Goal: Information Seeking & Learning: Check status

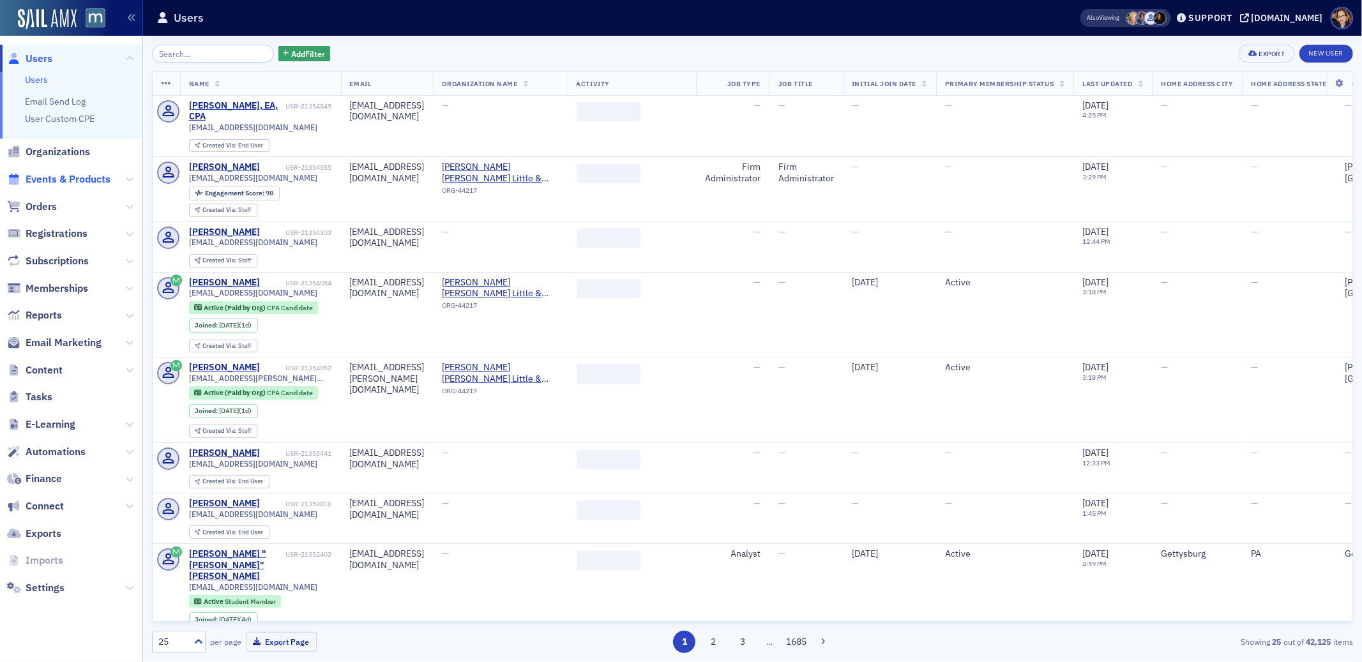
click at [46, 179] on span "Events & Products" at bounding box center [68, 179] width 85 height 14
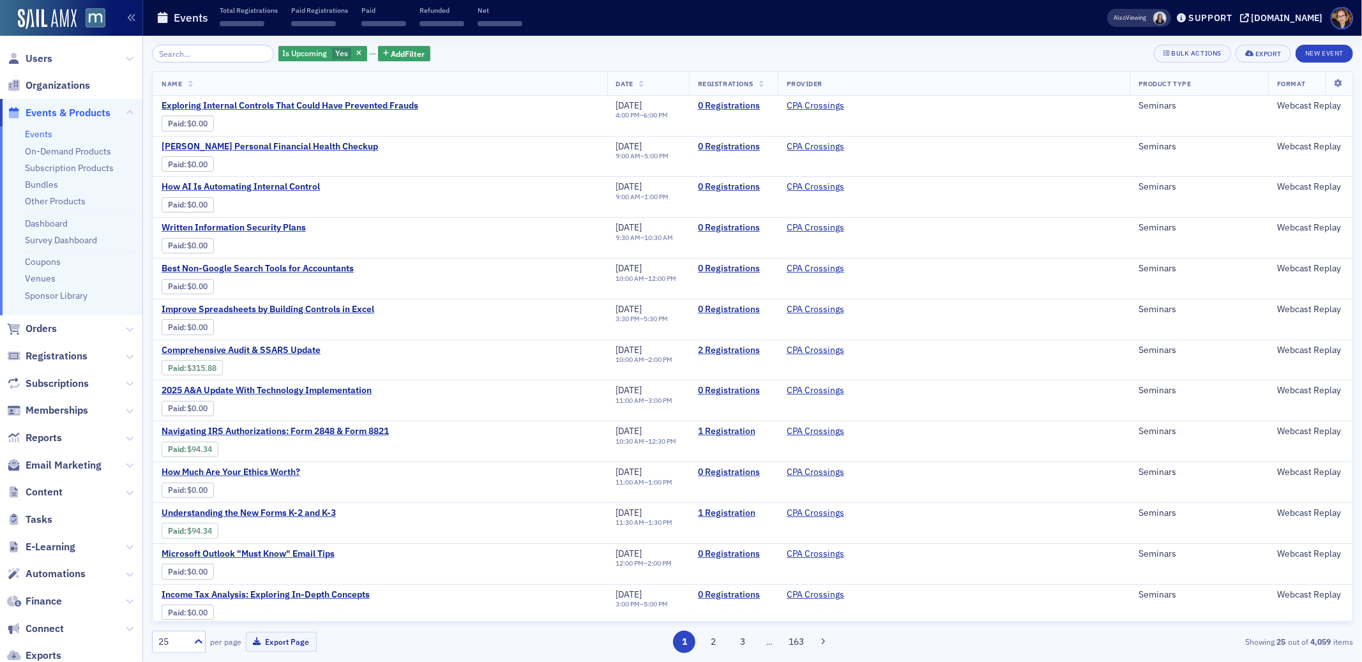
click at [193, 54] on input "search" at bounding box center [213, 54] width 122 height 18
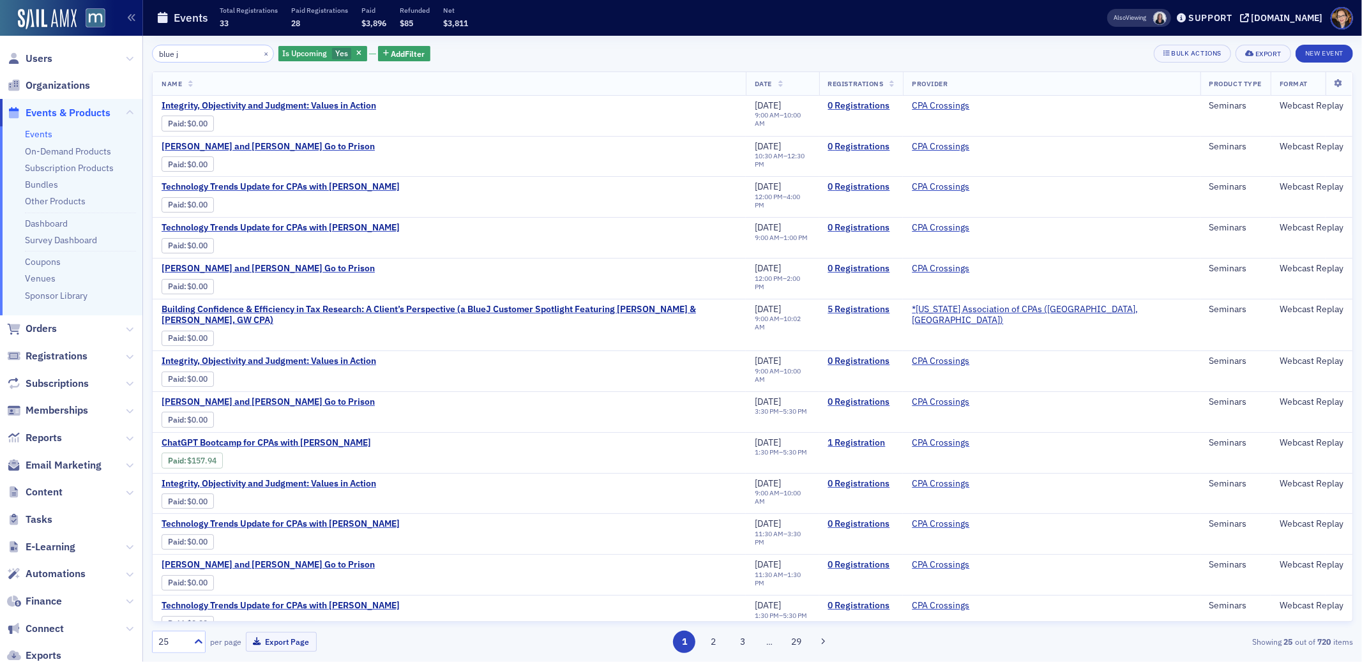
type input "blue j"
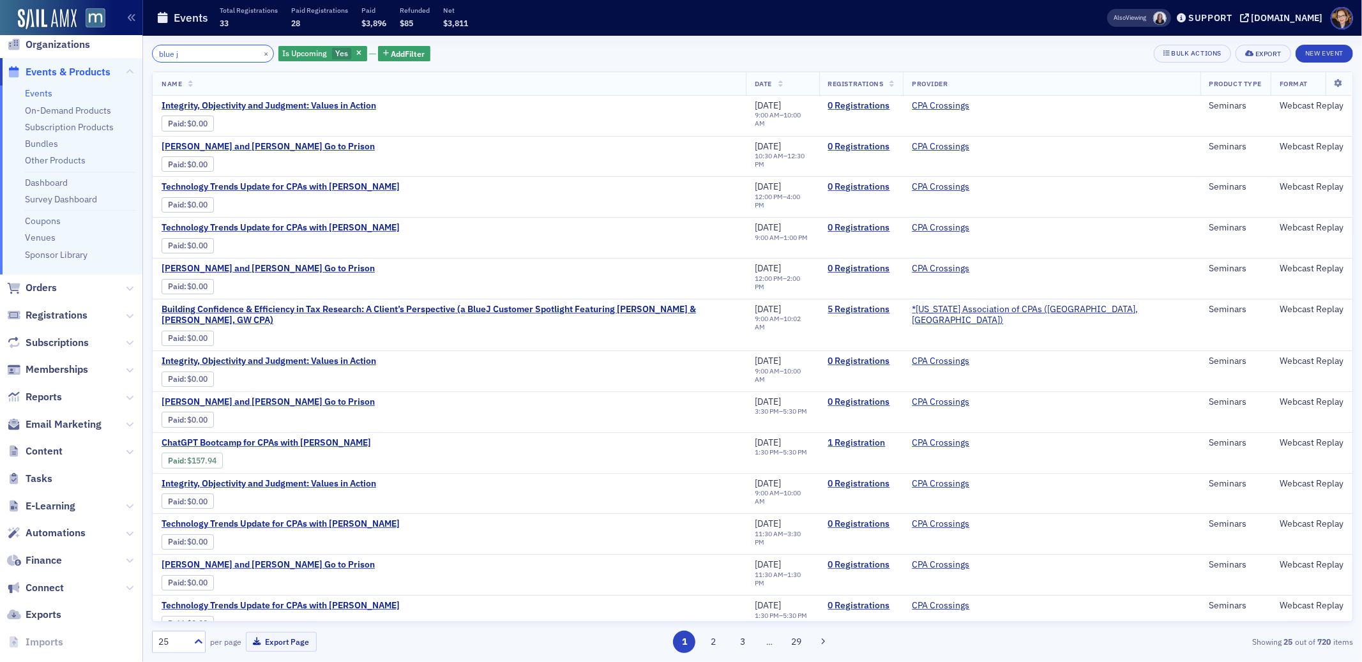
scroll to position [42, 0]
click at [56, 394] on span "Reports" at bounding box center [44, 396] width 36 height 14
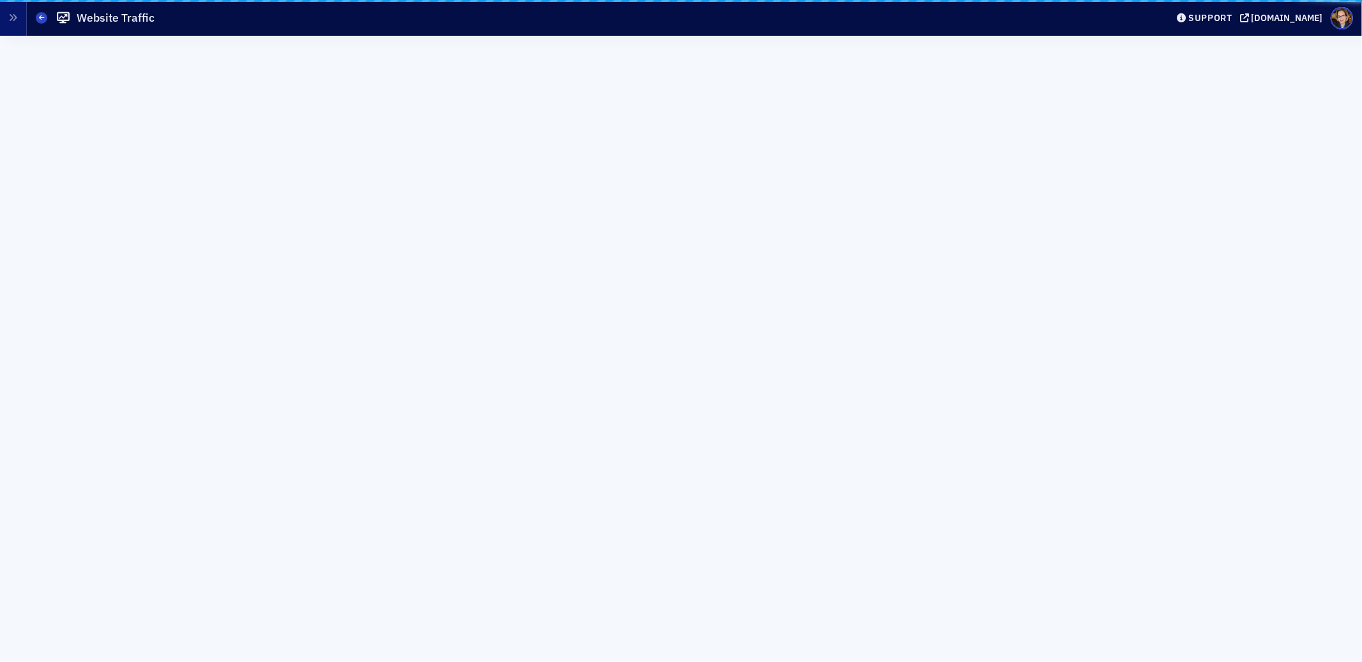
scroll to position [42, 0]
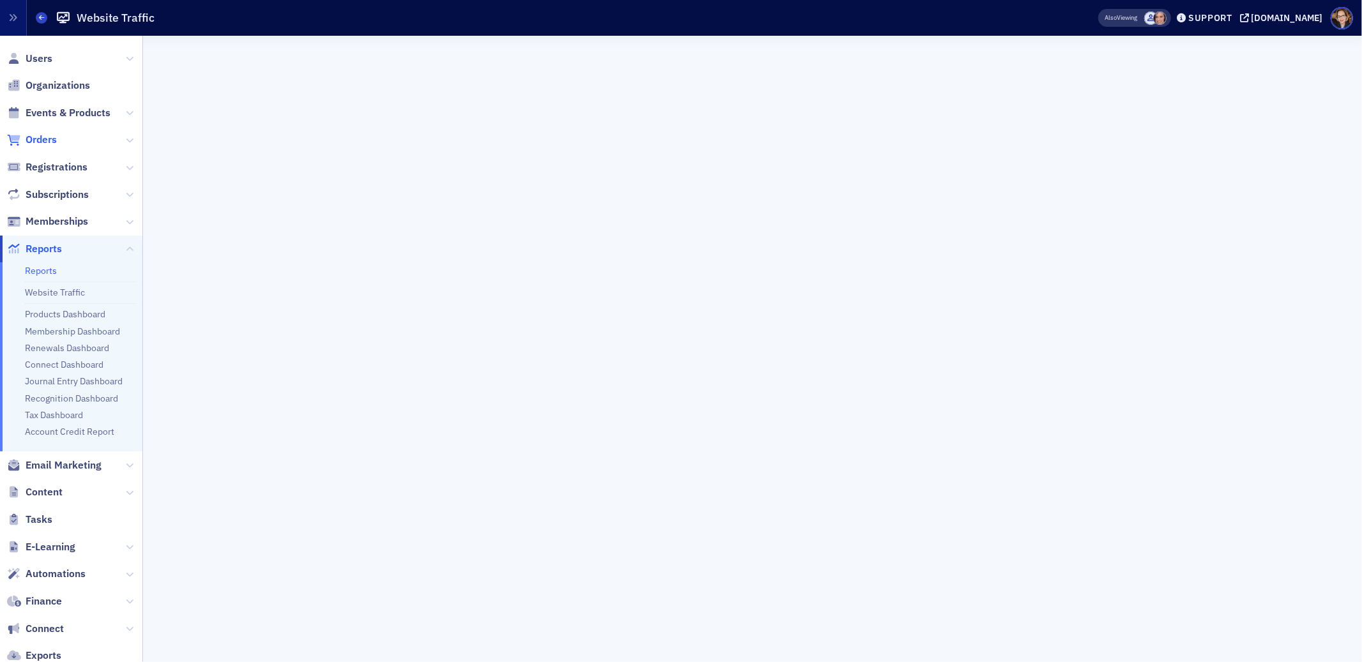
click at [38, 139] on span "Orders" at bounding box center [41, 140] width 31 height 14
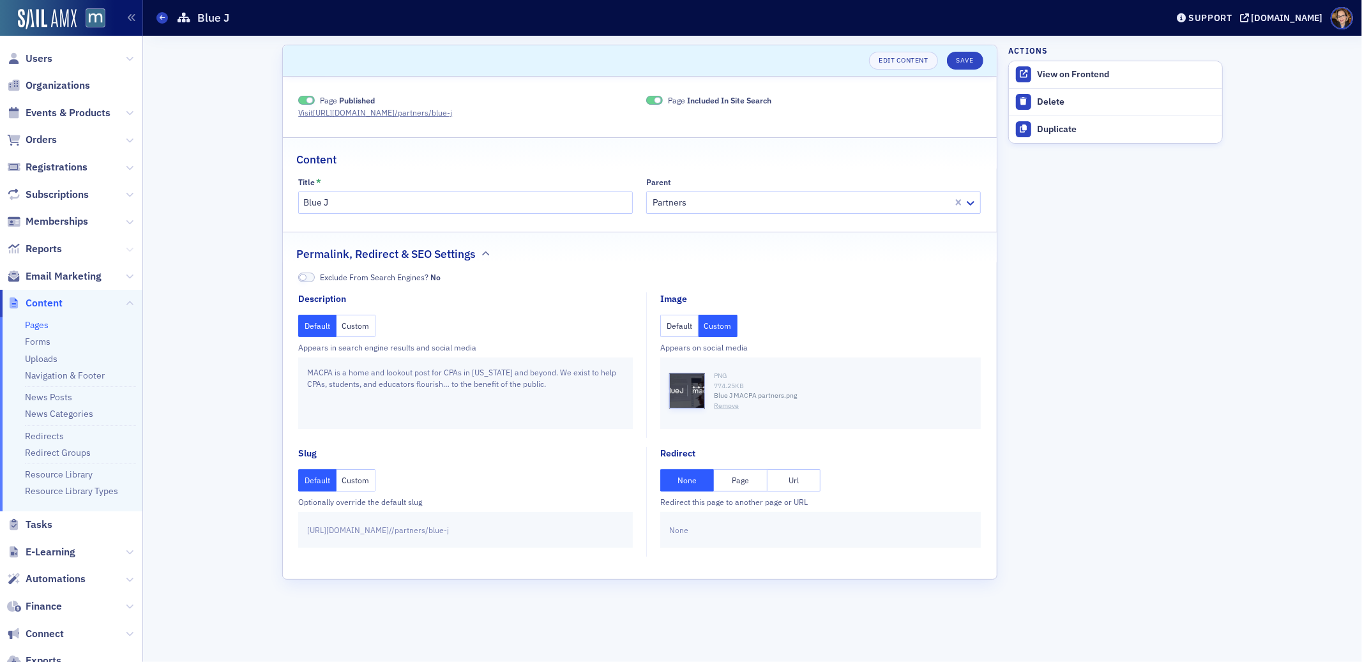
click at [126, 248] on icon at bounding box center [130, 250] width 8 height 8
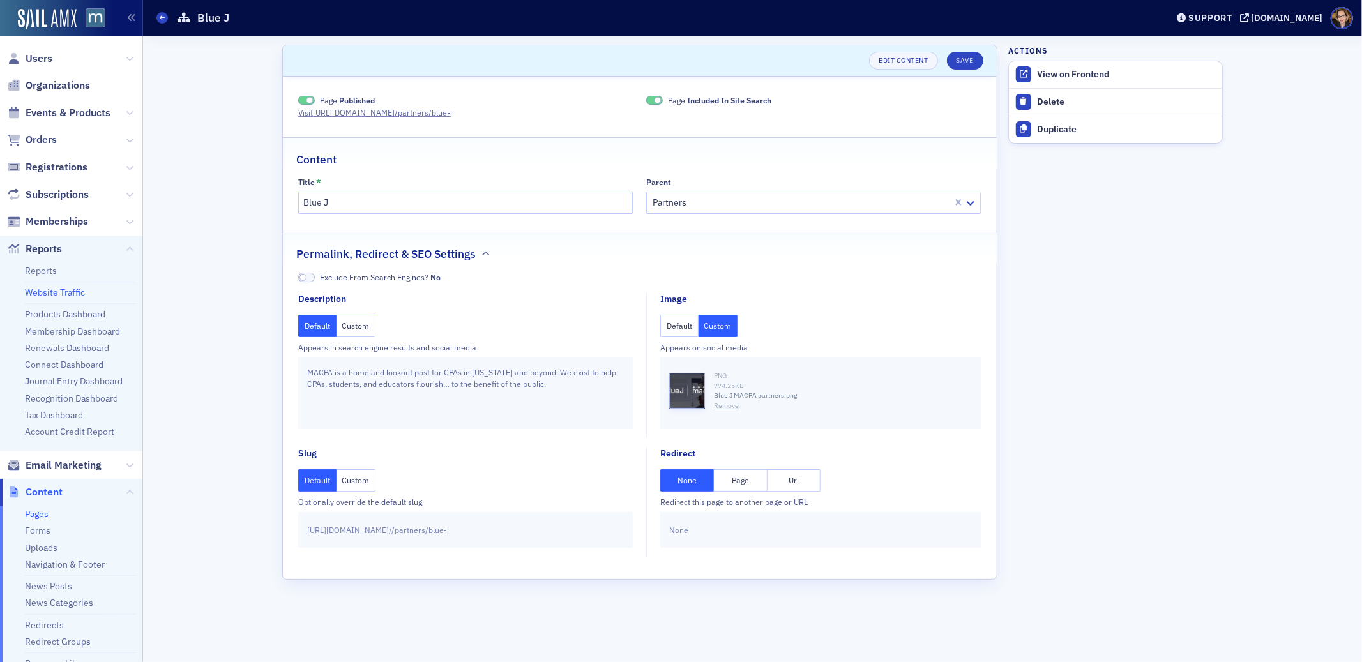
click at [54, 296] on link "Website Traffic" at bounding box center [55, 292] width 60 height 11
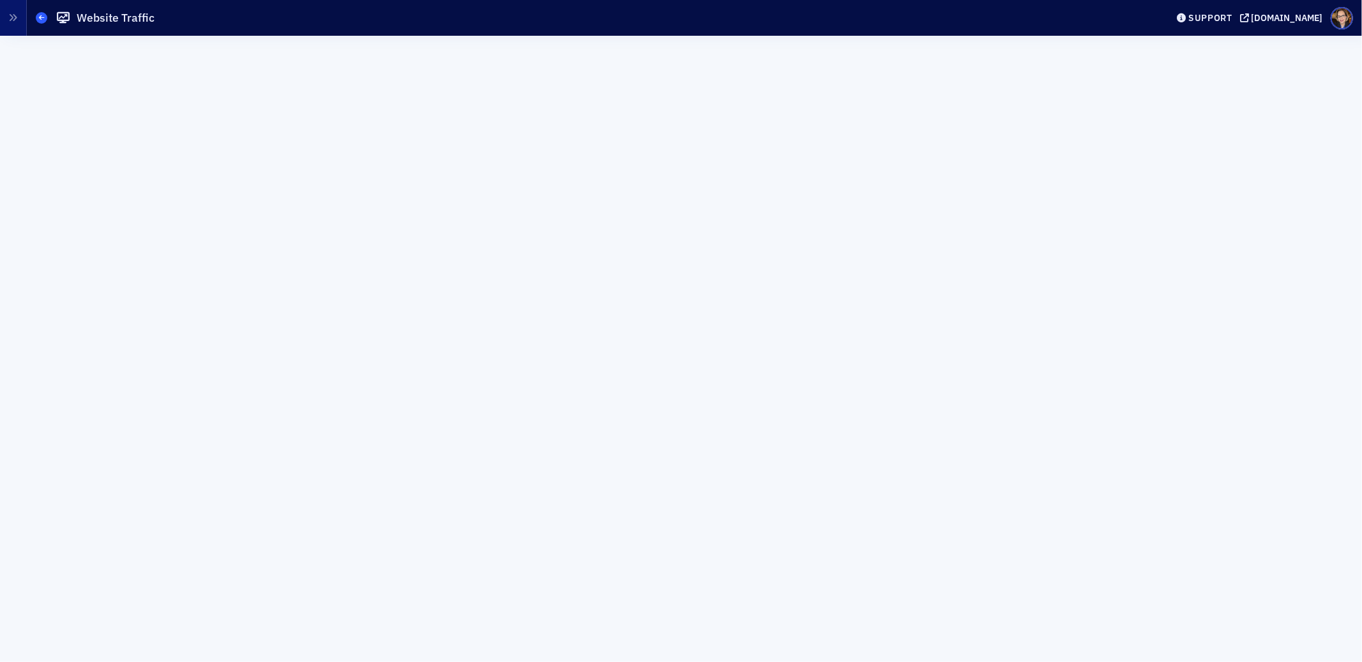
click at [41, 19] on icon at bounding box center [41, 18] width 5 height 6
click at [43, 19] on icon at bounding box center [41, 18] width 5 height 6
